Goal: Information Seeking & Learning: Learn about a topic

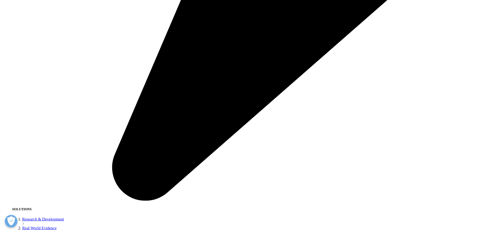
scroll to position [1167, 0]
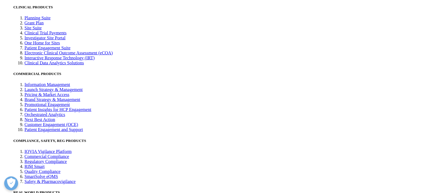
drag, startPoint x: 54, startPoint y: 49, endPoint x: 215, endPoint y: 151, distance: 190.5
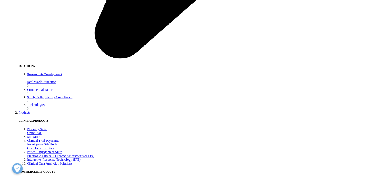
scroll to position [1142, 0]
